Goal: Task Accomplishment & Management: Complete application form

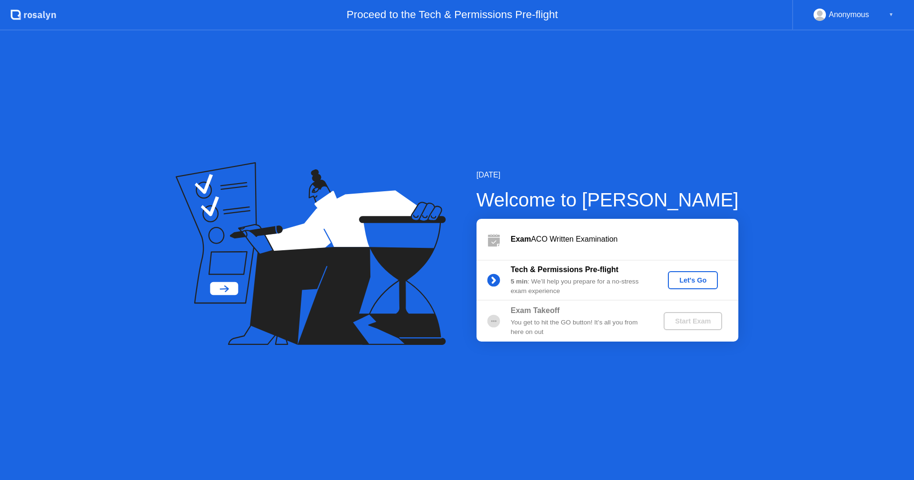
click at [689, 324] on div "Start Exam" at bounding box center [692, 321] width 51 height 8
click at [680, 281] on div "Let's Go" at bounding box center [693, 281] width 42 height 8
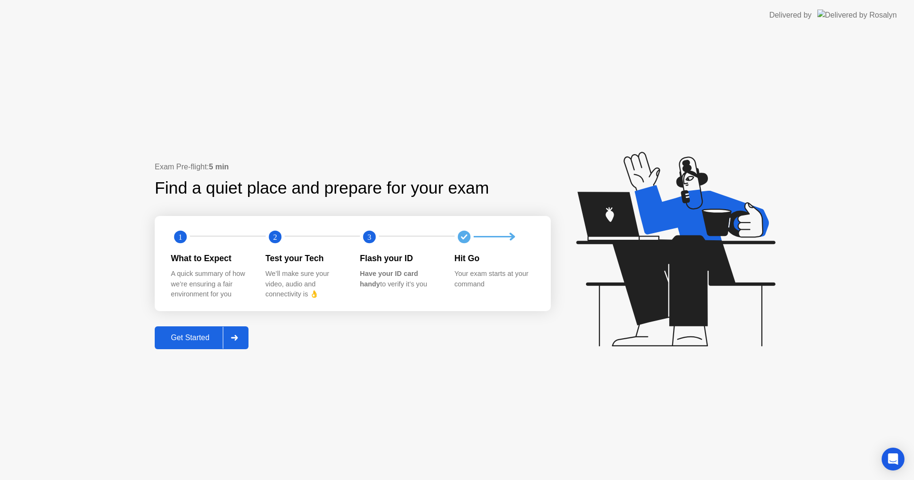
click at [185, 340] on div "Get Started" at bounding box center [190, 338] width 65 height 9
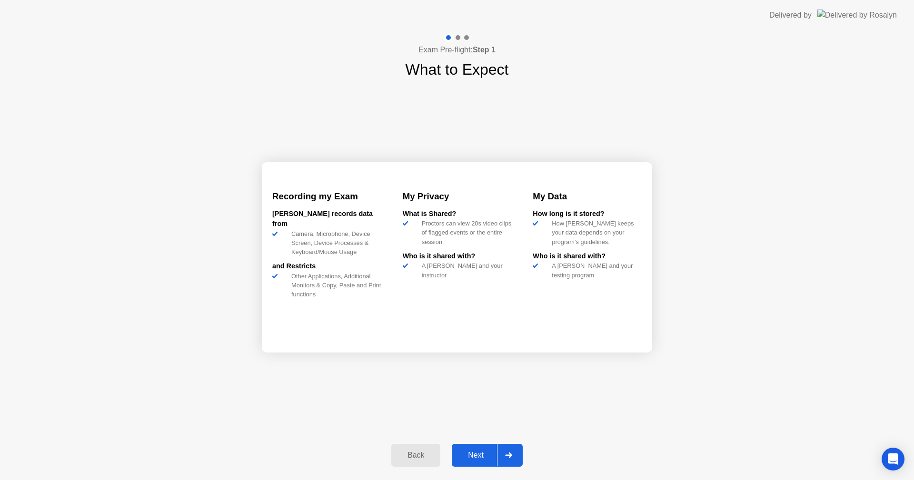
click at [468, 458] on div "Next" at bounding box center [475, 455] width 42 height 9
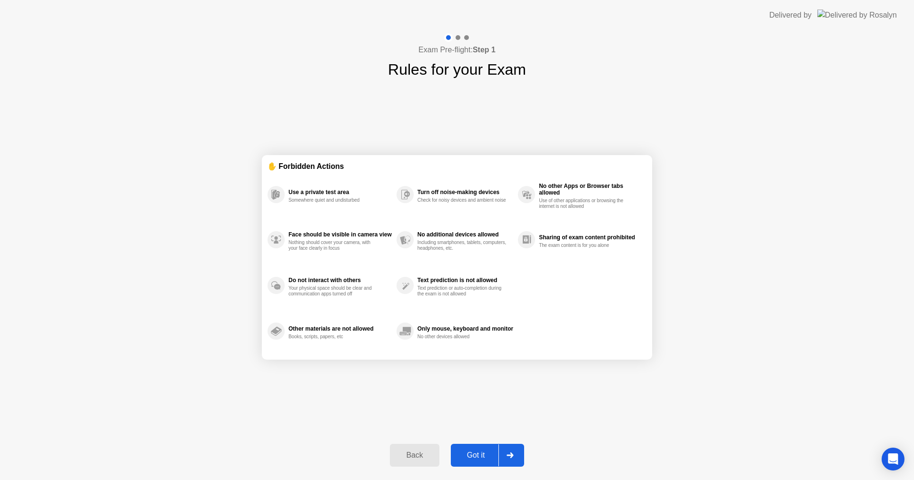
click at [483, 454] on div "Got it" at bounding box center [476, 455] width 45 height 9
select select "Available cameras"
select select "Available speakers"
select select "Available microphones"
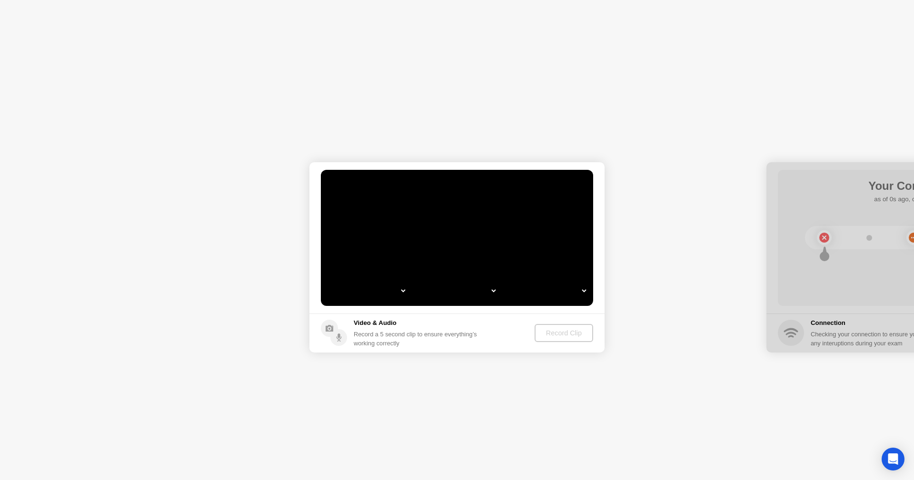
select select "**********"
select select "*******"
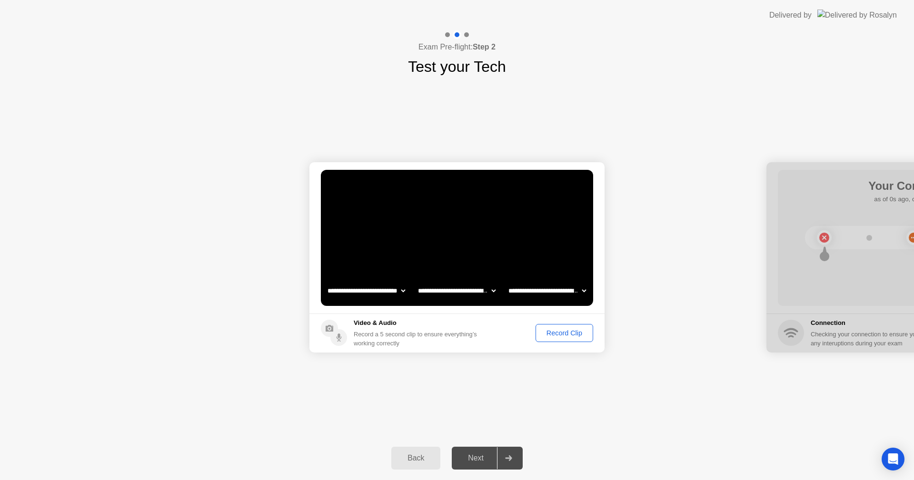
click at [564, 329] on div "Record Clip" at bounding box center [564, 333] width 51 height 8
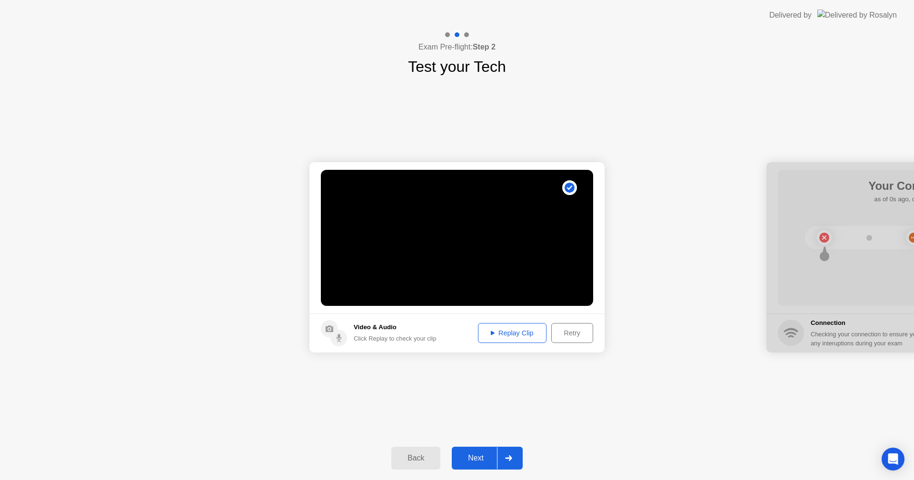
click at [518, 333] on div "Replay Clip" at bounding box center [512, 333] width 62 height 8
click at [490, 462] on div "Next" at bounding box center [475, 458] width 42 height 9
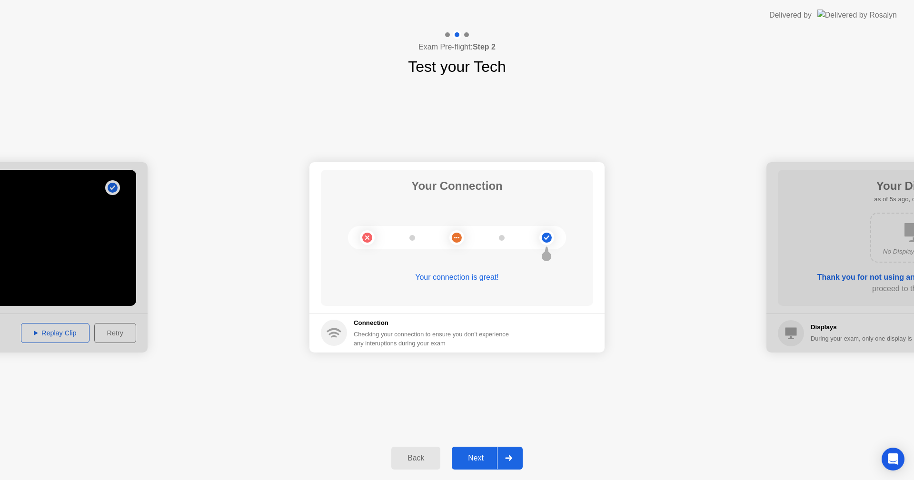
click at [490, 462] on div "Next" at bounding box center [475, 458] width 42 height 9
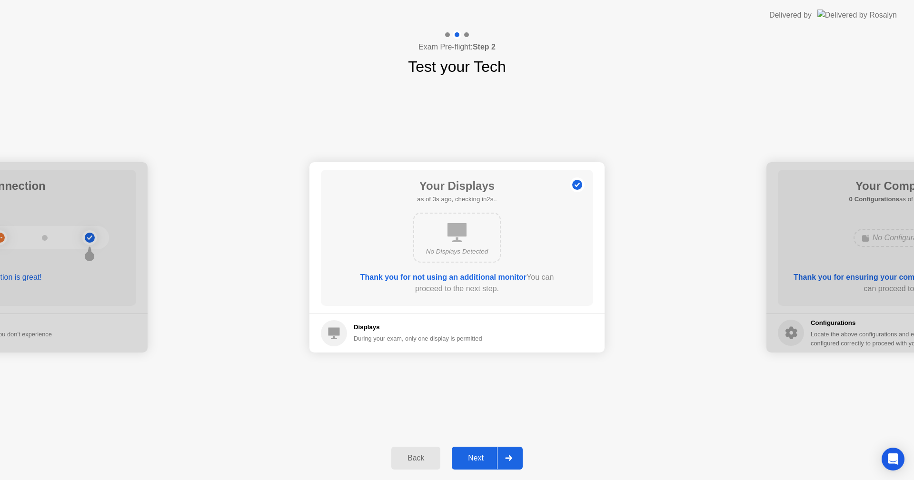
click at [490, 462] on div "Next" at bounding box center [475, 458] width 42 height 9
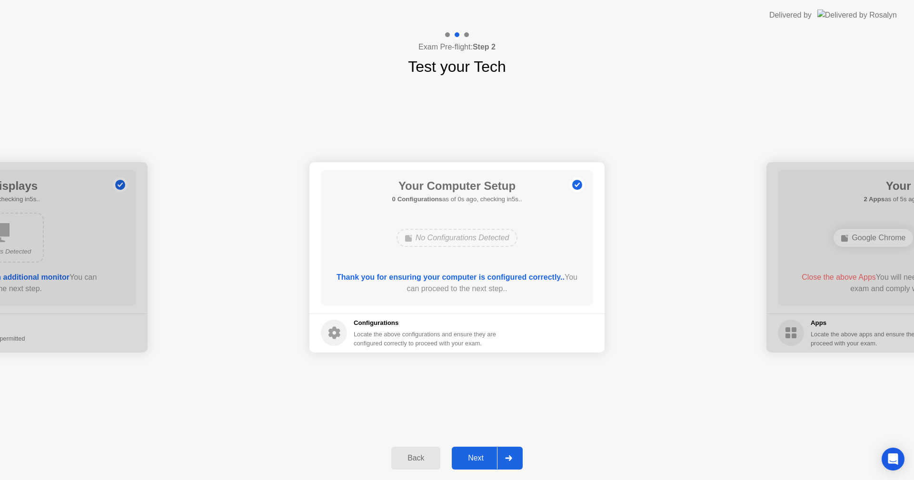
click at [490, 462] on div "Next" at bounding box center [475, 458] width 42 height 9
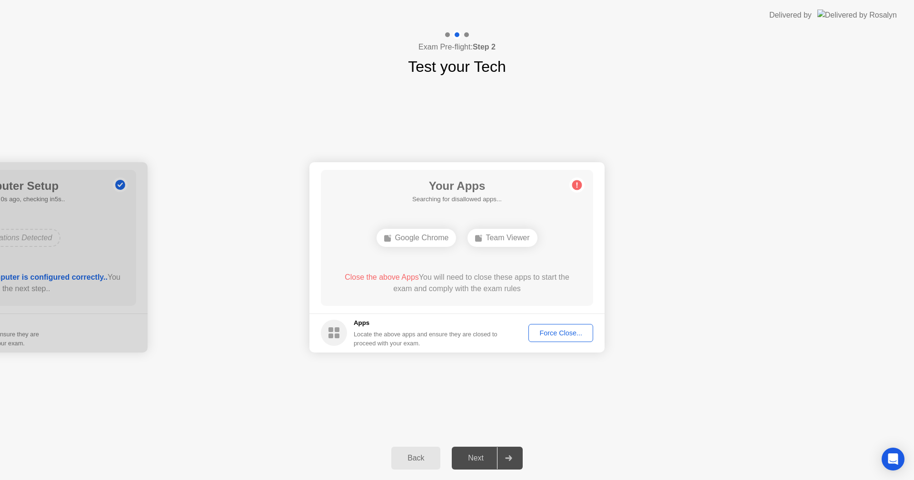
click at [569, 369] on div "**********" at bounding box center [457, 257] width 914 height 358
click at [390, 275] on span "Close the above App" at bounding box center [376, 277] width 70 height 8
click at [887, 451] on icon "Open Intercom Messenger" at bounding box center [884, 451] width 11 height 12
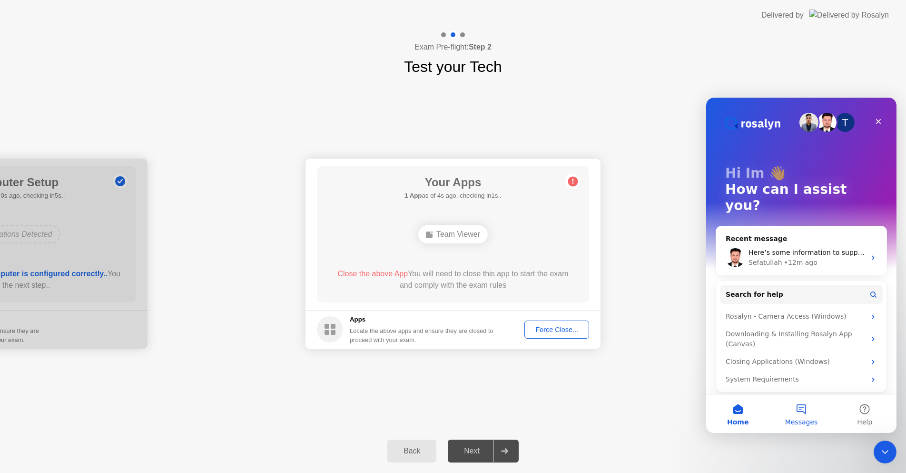
click at [808, 411] on button "Messages" at bounding box center [801, 414] width 63 height 38
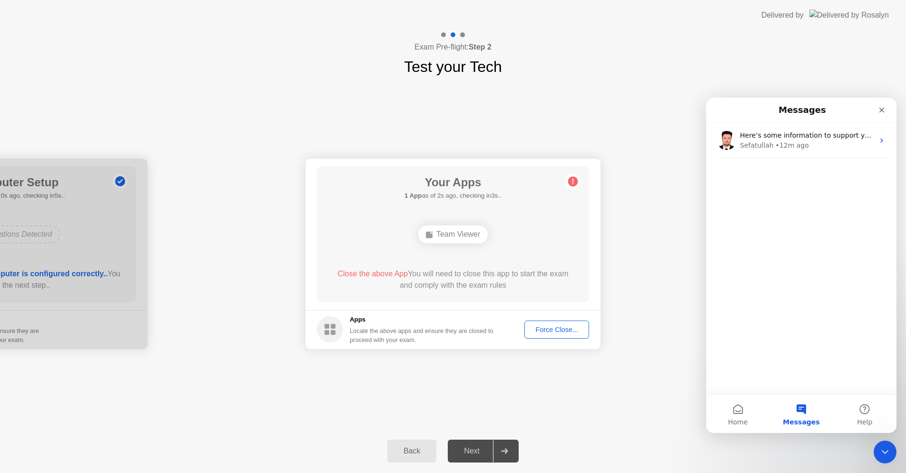
click at [810, 259] on div "Here’s some information to support you with your issue, please review the artic…" at bounding box center [801, 258] width 190 height 271
click at [743, 408] on button "Home" at bounding box center [737, 414] width 63 height 38
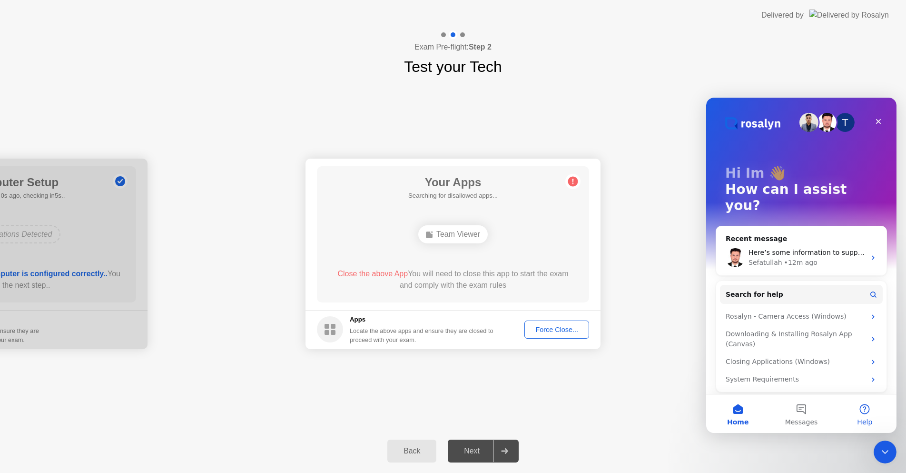
click at [864, 408] on button "Help" at bounding box center [864, 414] width 63 height 38
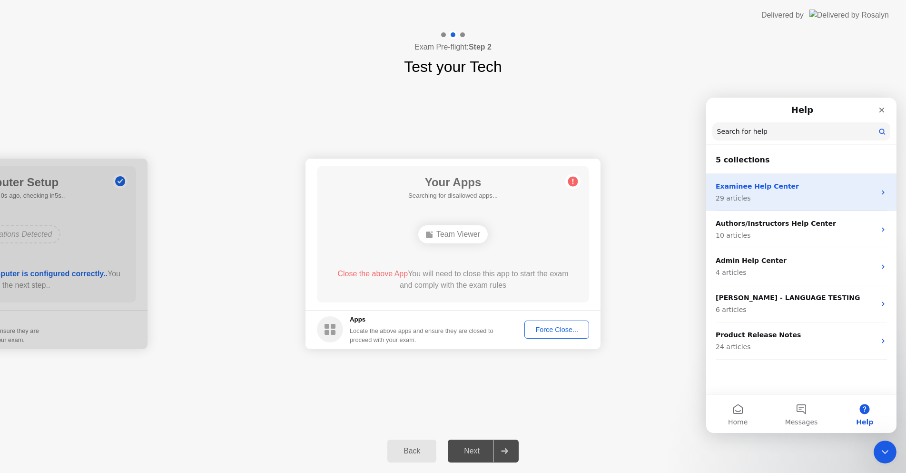
click at [790, 203] on p "29 articles" at bounding box center [796, 198] width 160 height 10
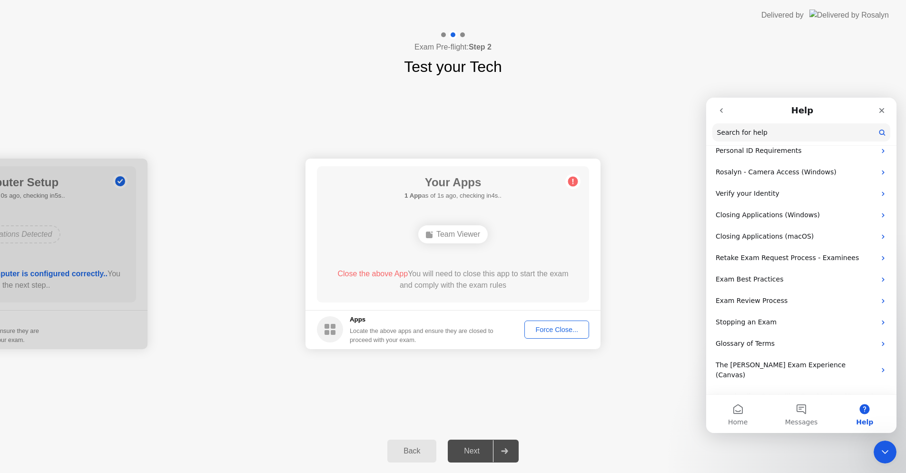
scroll to position [212, 0]
click at [795, 211] on p "Closing Applications (Windows)" at bounding box center [796, 213] width 160 height 10
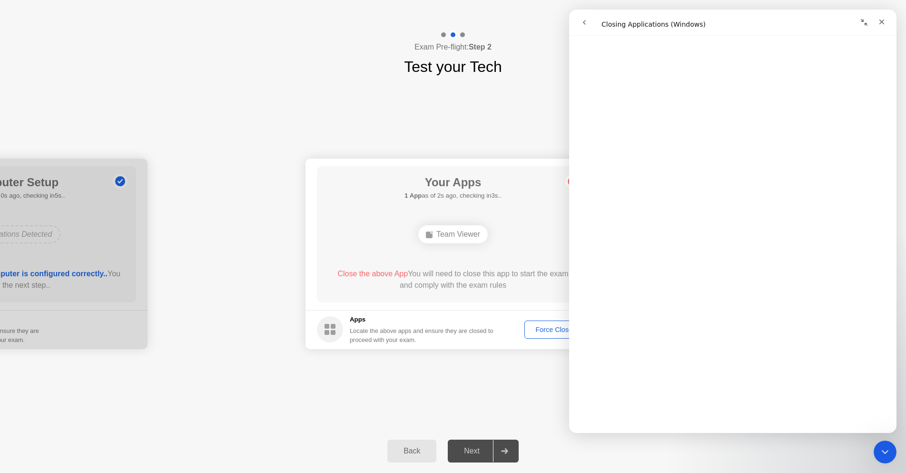
scroll to position [979, 0]
click at [710, 394] on span "😞" at bounding box center [708, 392] width 19 height 25
click at [587, 24] on icon "go back" at bounding box center [585, 23] width 8 height 8
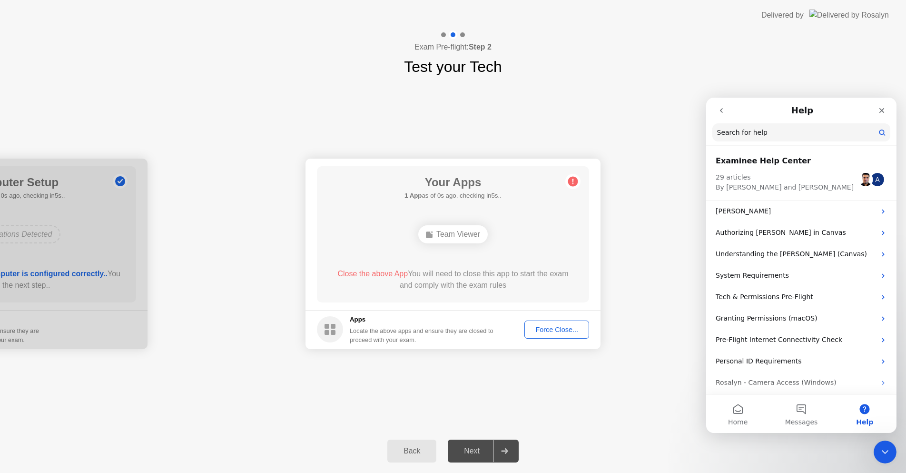
click at [714, 108] on button "go back" at bounding box center [721, 110] width 18 height 18
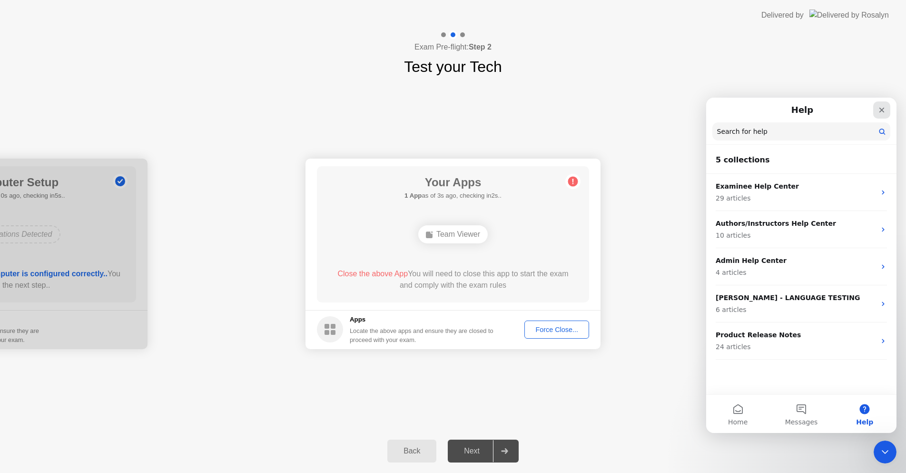
click at [882, 115] on div "Close" at bounding box center [881, 109] width 17 height 17
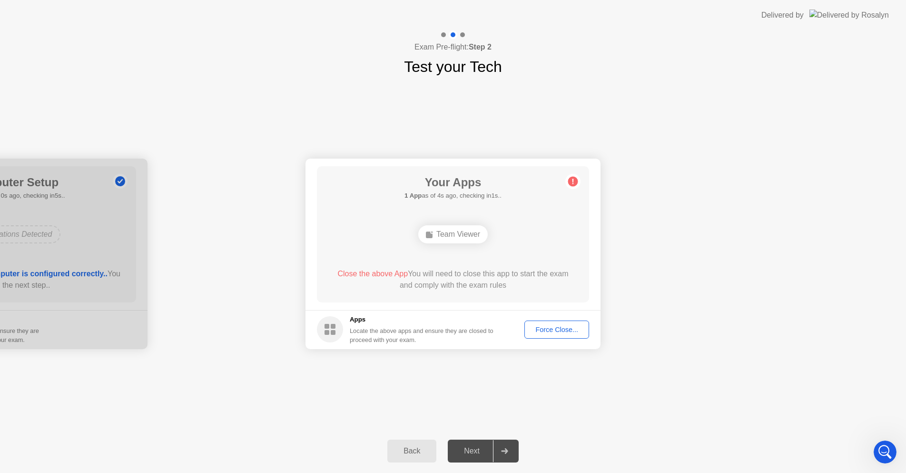
scroll to position [0, 0]
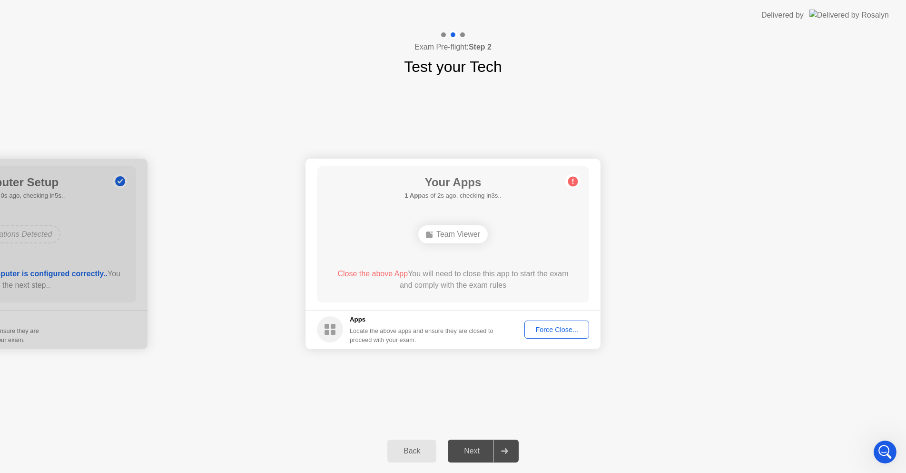
click at [426, 446] on div "Back" at bounding box center [411, 450] width 43 height 9
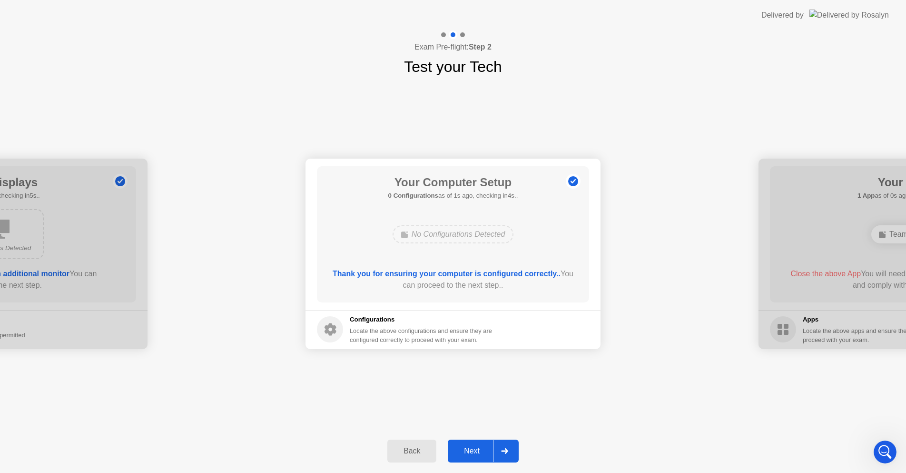
click at [482, 451] on div "Next" at bounding box center [472, 450] width 42 height 9
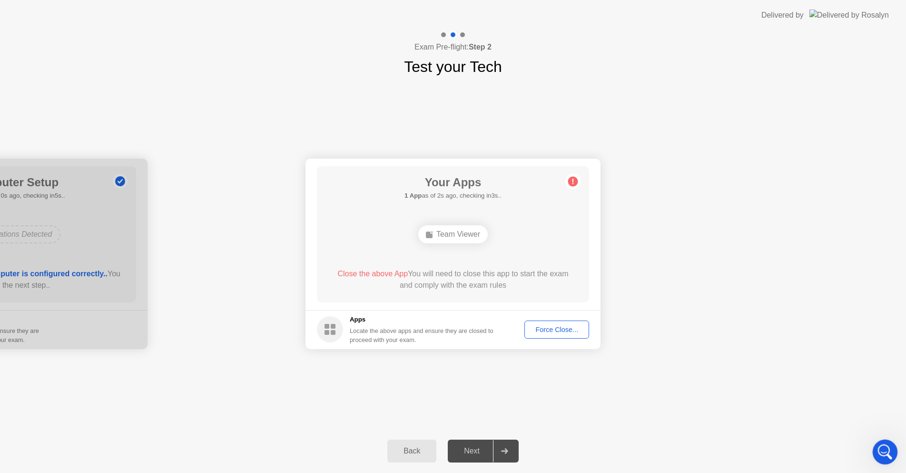
click at [888, 445] on icon "Open Intercom Messenger" at bounding box center [884, 451] width 16 height 16
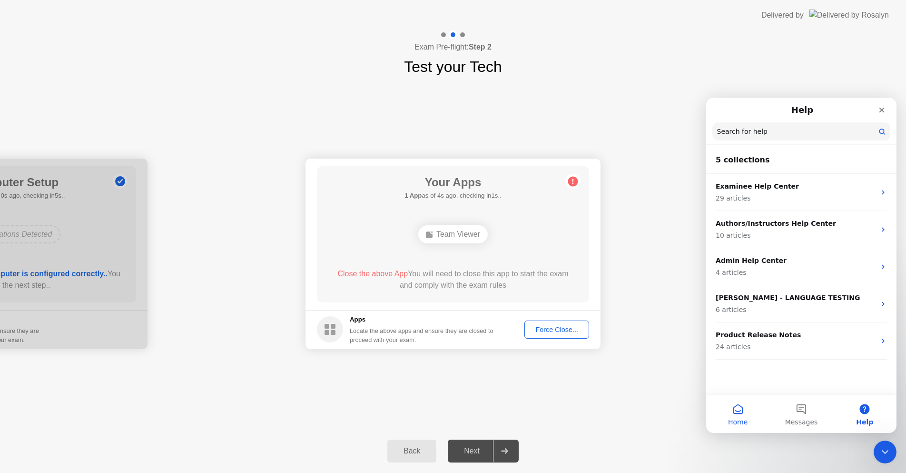
click at [734, 415] on button "Home" at bounding box center [737, 414] width 63 height 38
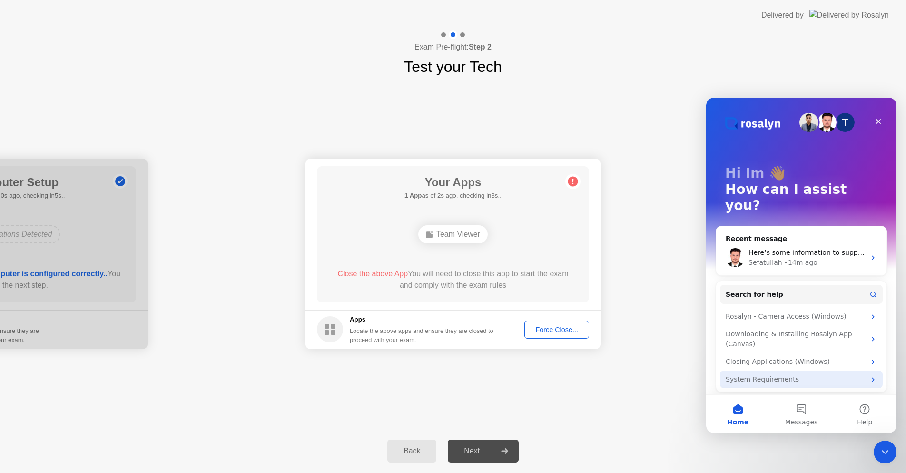
click at [804, 374] on div "System Requirements" at bounding box center [796, 379] width 140 height 10
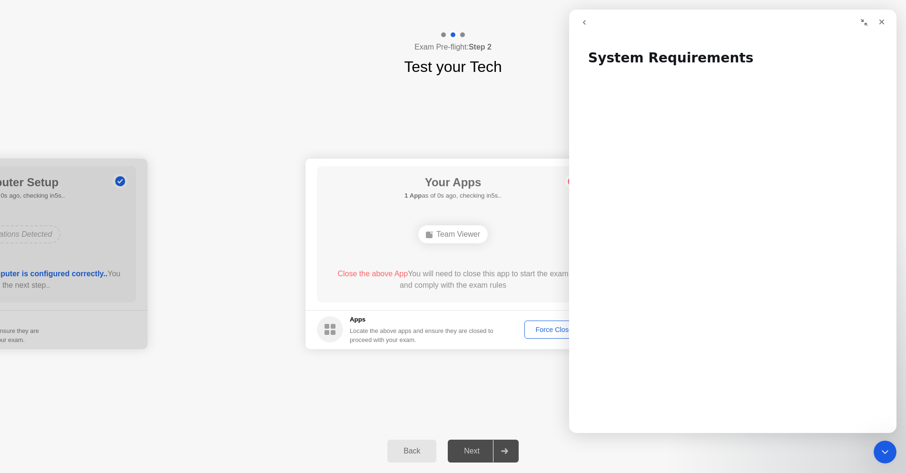
click at [590, 20] on button "go back" at bounding box center [584, 22] width 18 height 18
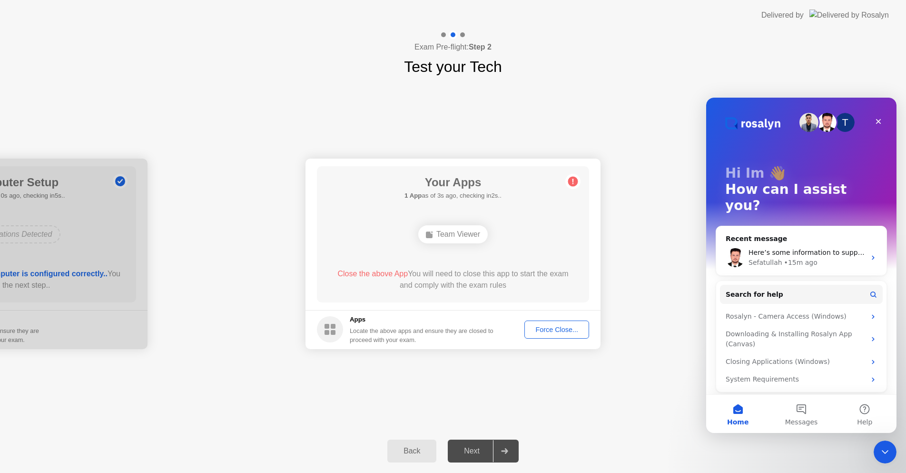
click at [625, 73] on div "Exam Pre-flight: Step 2 Test your Tech" at bounding box center [453, 54] width 906 height 48
click at [837, 121] on div "T" at bounding box center [845, 122] width 19 height 19
click at [825, 122] on img "Intercom messenger" at bounding box center [827, 122] width 19 height 19
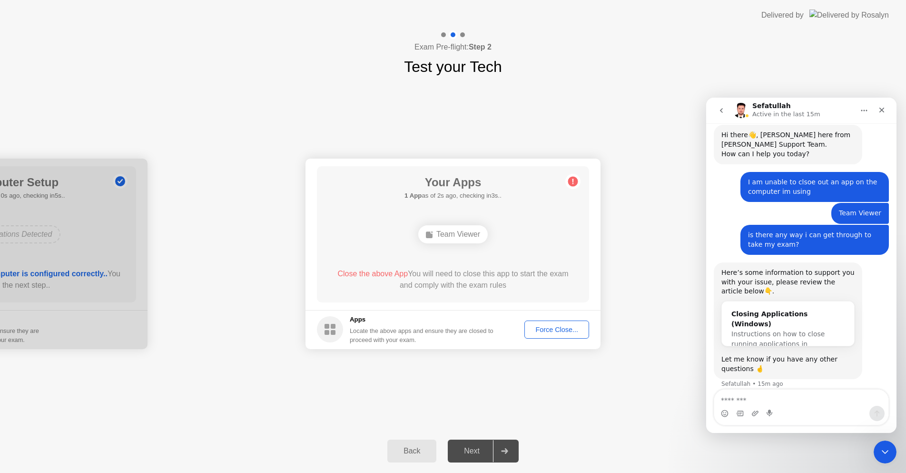
scroll to position [792, 0]
type textarea "*"
type textarea "**********"
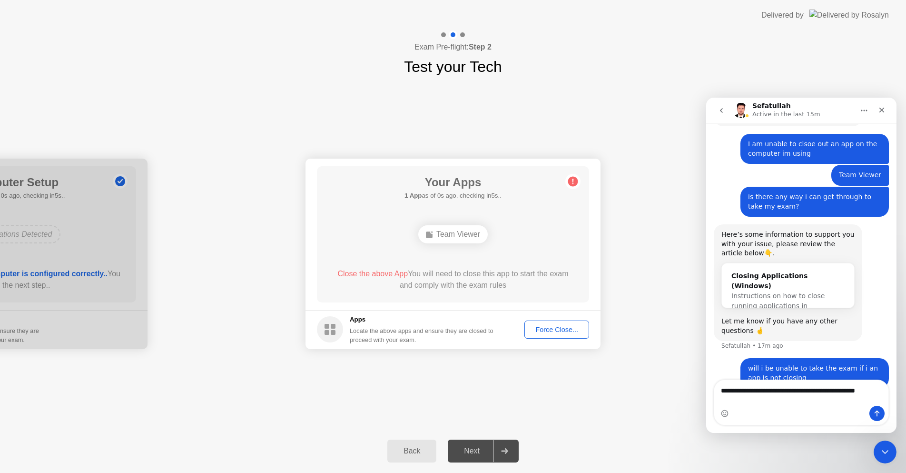
scroll to position [839, 0]
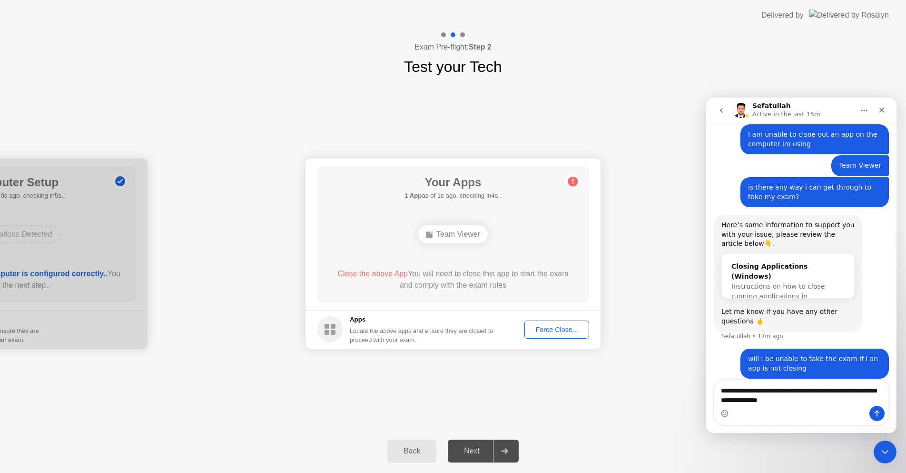
type textarea "**********"
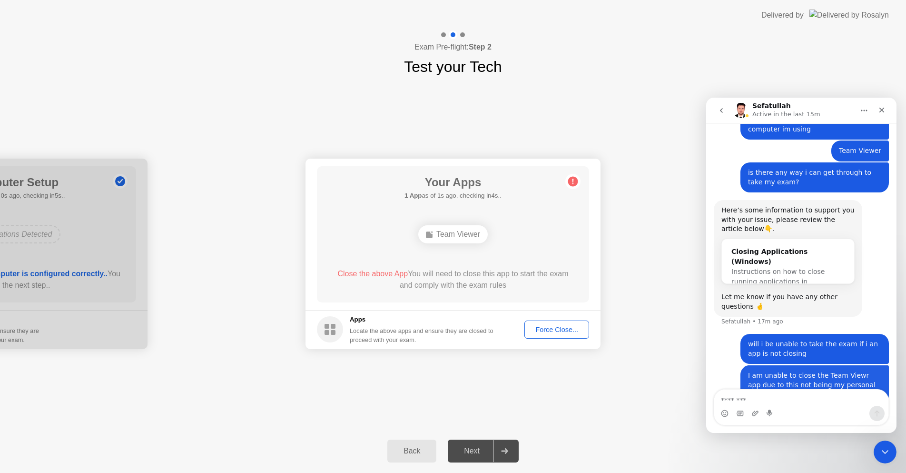
scroll to position [860, 0]
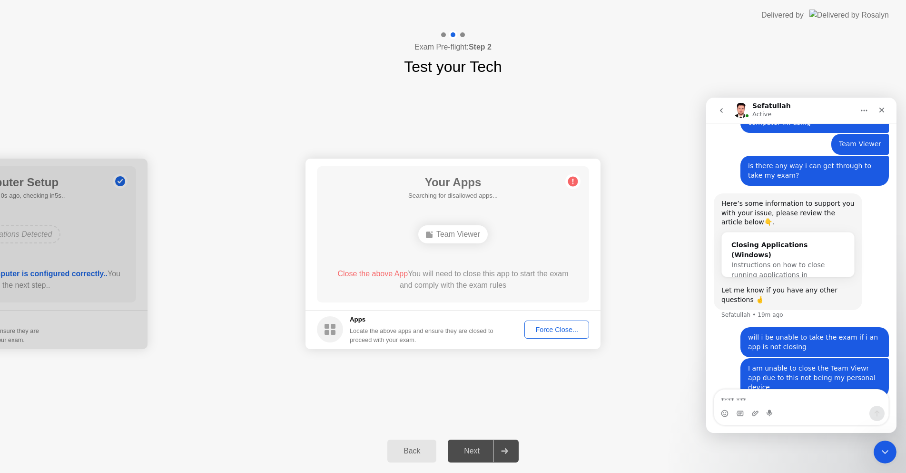
click at [654, 60] on div "Exam Pre-flight: Step 2 Test your Tech" at bounding box center [453, 54] width 906 height 48
drag, startPoint x: 376, startPoint y: 20, endPoint x: 490, endPoint y: 80, distance: 128.8
click at [490, 80] on app-layout-with-logo "**********" at bounding box center [453, 236] width 906 height 473
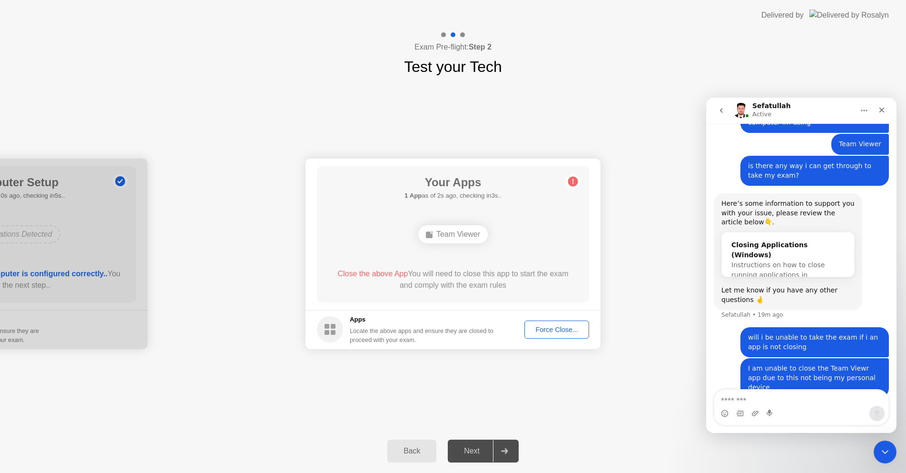
click at [567, 95] on div "**********" at bounding box center [453, 253] width 906 height 351
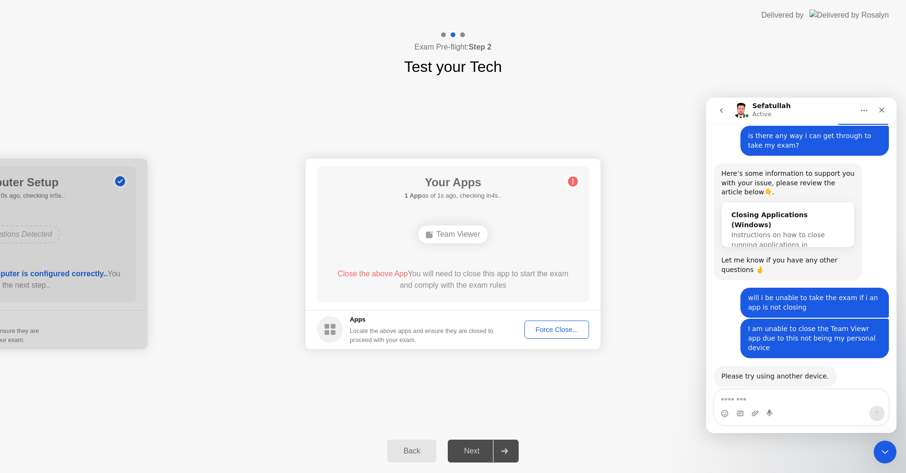
scroll to position [889, 0]
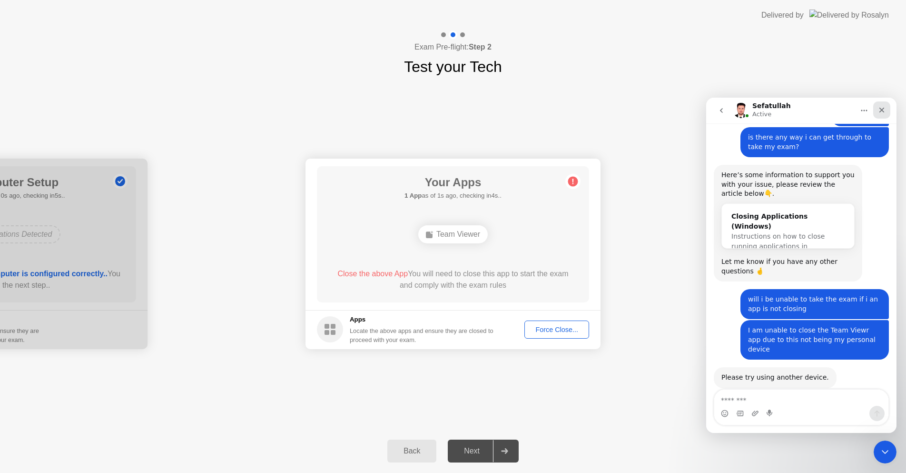
click at [881, 109] on icon "Close" at bounding box center [881, 110] width 5 height 5
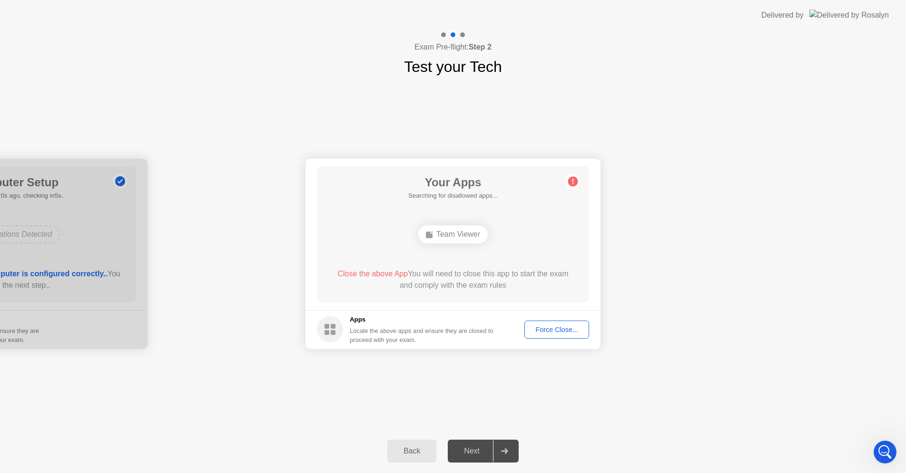
click at [711, 96] on div "**********" at bounding box center [453, 253] width 906 height 351
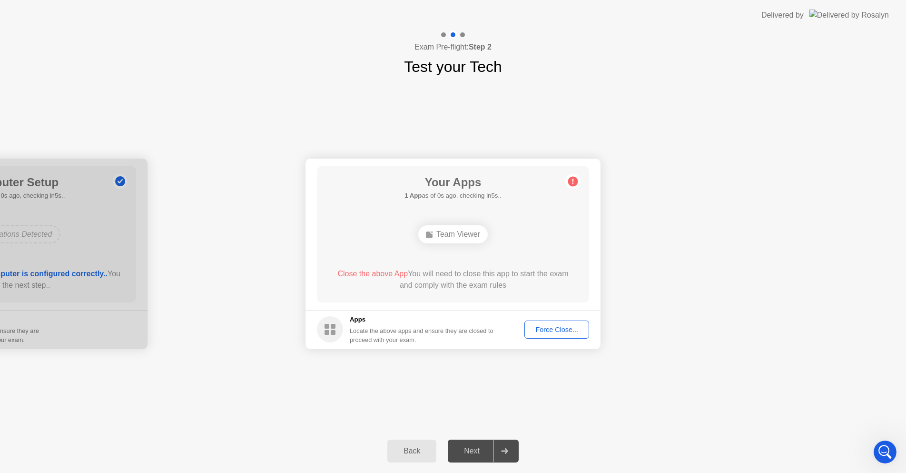
click at [409, 454] on div "Back" at bounding box center [411, 450] width 43 height 9
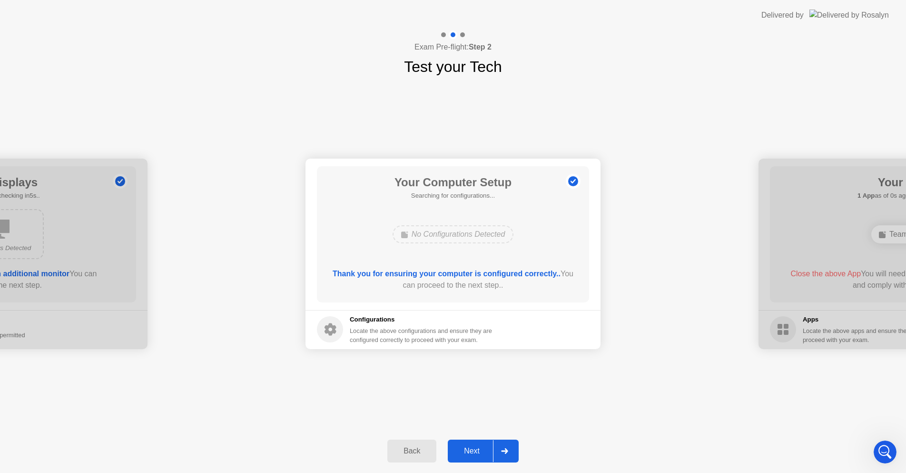
click at [409, 454] on div "Back" at bounding box center [411, 450] width 43 height 9
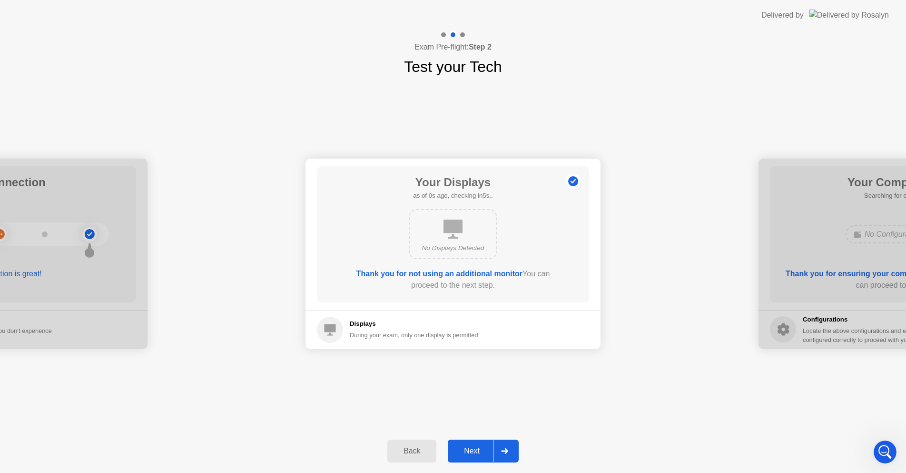
click at [409, 454] on div "Back" at bounding box center [411, 450] width 43 height 9
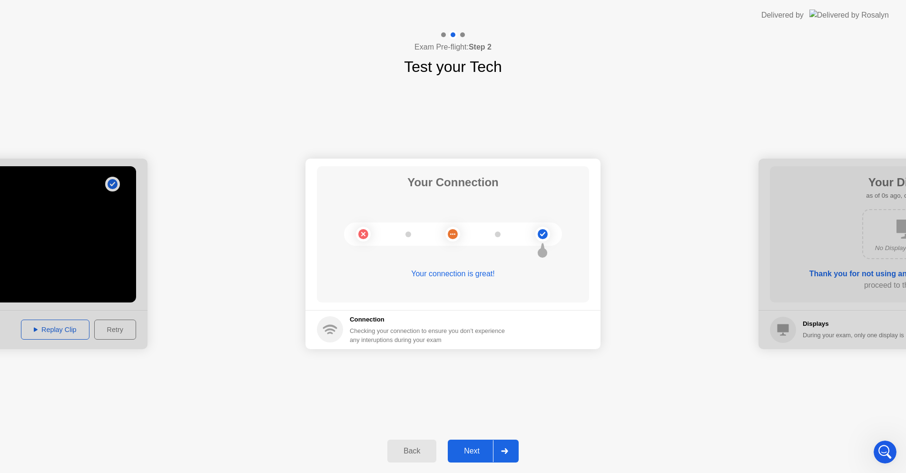
click at [409, 454] on div "Back" at bounding box center [411, 450] width 43 height 9
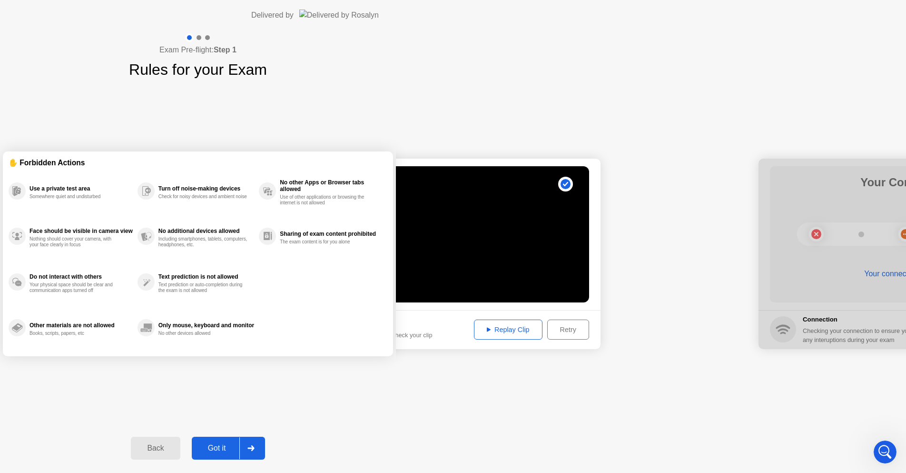
click at [180, 454] on button "Back" at bounding box center [155, 447] width 49 height 23
